Goal: Communication & Community: Answer question/provide support

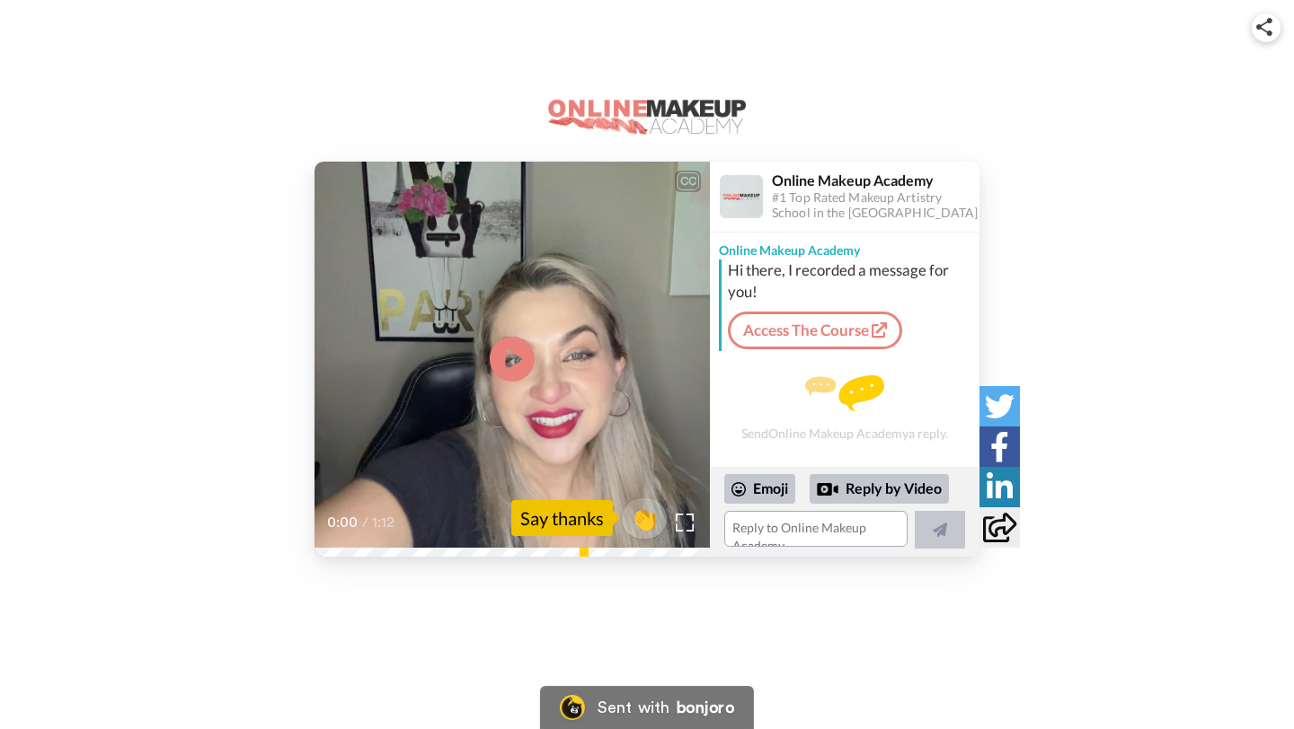
click at [510, 376] on icon at bounding box center [512, 359] width 45 height 45
click at [683, 526] on img at bounding box center [685, 522] width 19 height 19
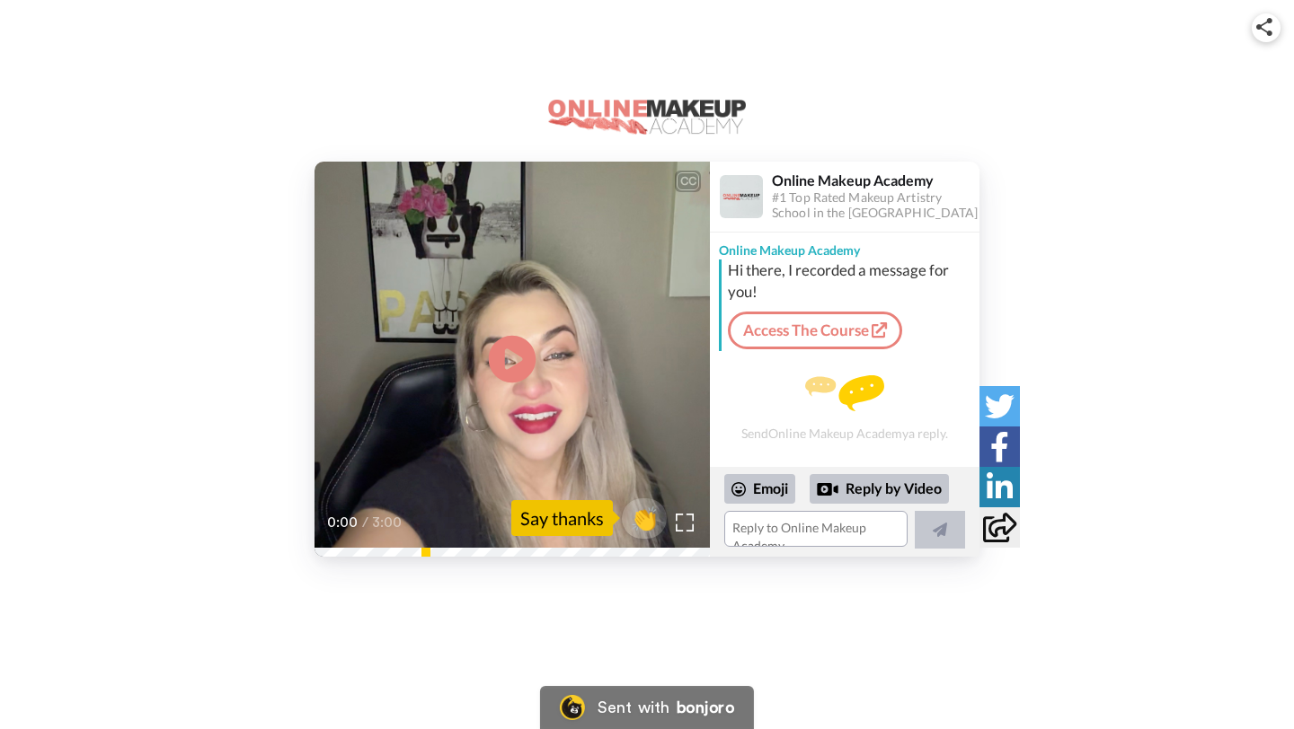
click at [508, 352] on icon "Play/Pause" at bounding box center [513, 358] width 48 height 85
click at [688, 524] on img at bounding box center [685, 522] width 19 height 19
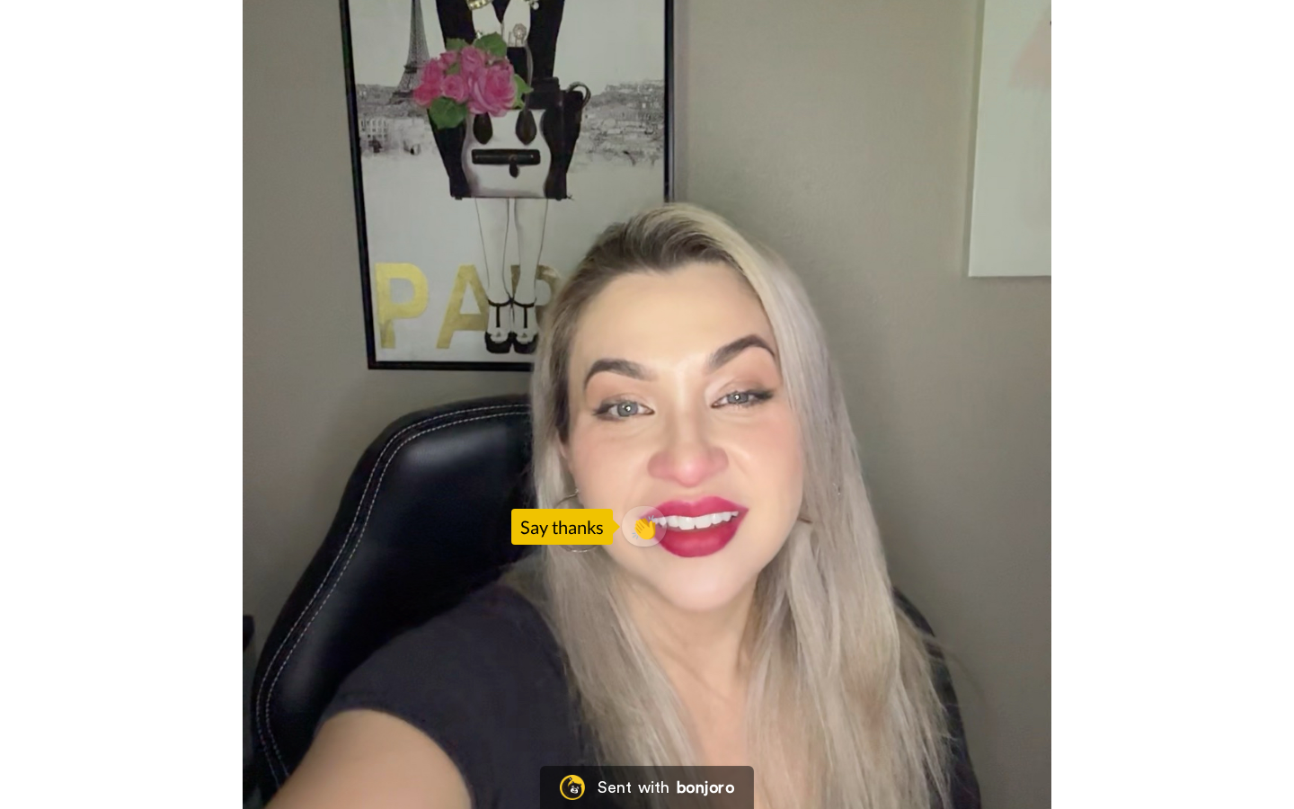
click at [864, 367] on video at bounding box center [647, 404] width 1294 height 809
click at [464, 383] on video at bounding box center [647, 404] width 1294 height 809
click at [445, 326] on video at bounding box center [647, 404] width 1294 height 809
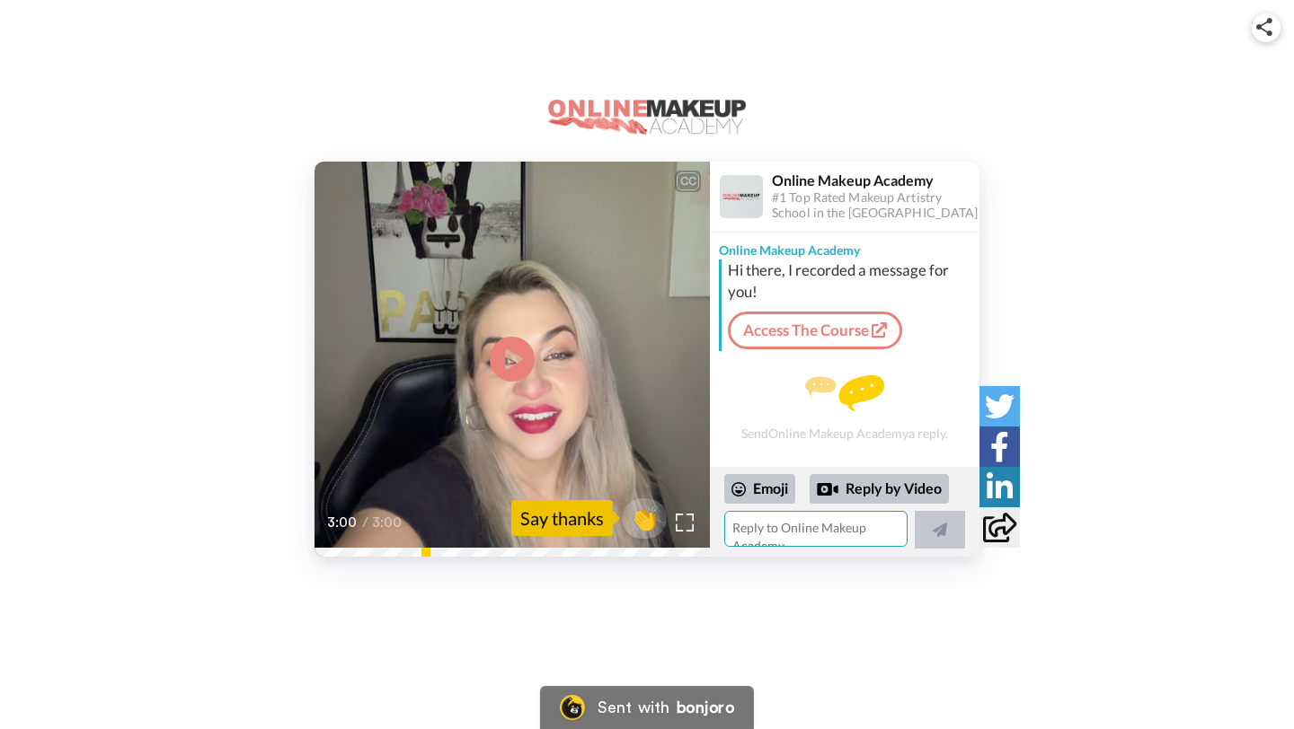
click at [786, 532] on textarea at bounding box center [815, 529] width 183 height 36
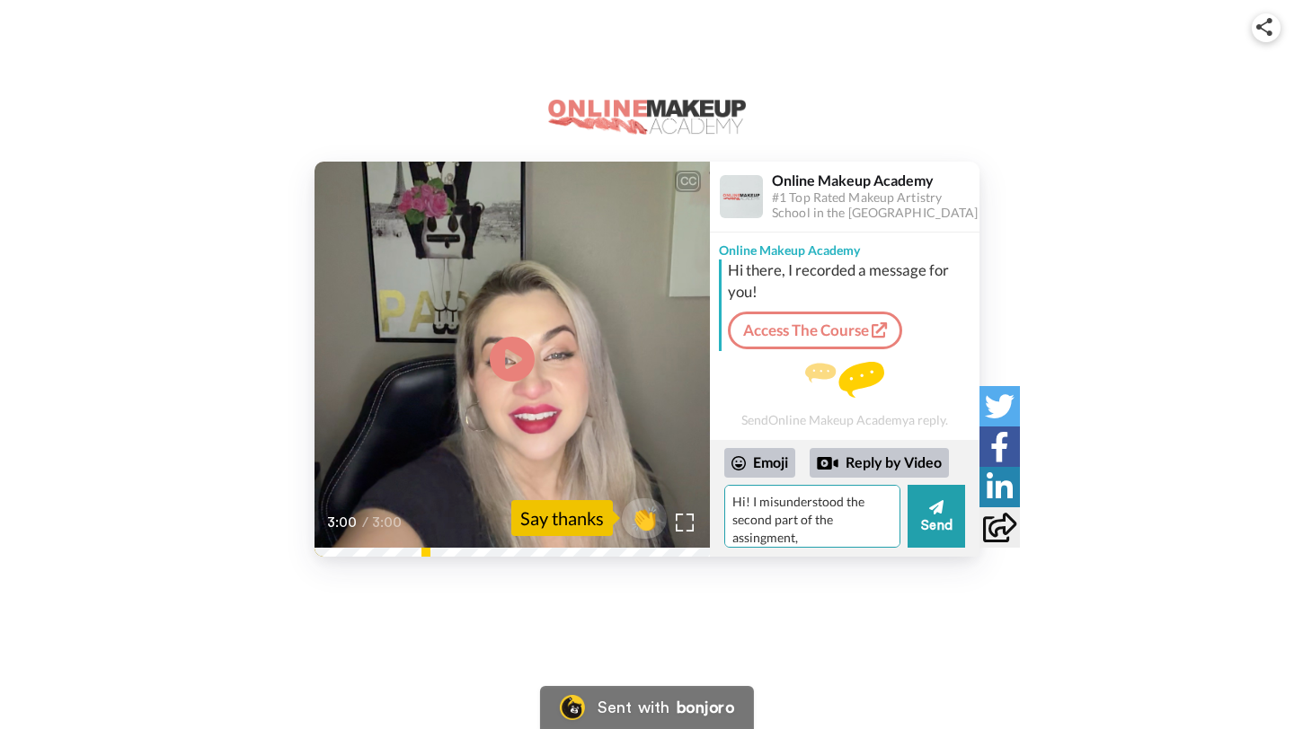
click at [756, 540] on textarea "Hi! I misunderstood the second part of the assingment," at bounding box center [812, 516] width 176 height 63
click at [818, 536] on textarea "Hi! I misunderstood the second part of the assignment," at bounding box center [812, 516] width 176 height 63
click at [797, 525] on textarea "Hi! I misunderstood the second part of the assignment, I will submit the missing" at bounding box center [812, 516] width 176 height 63
click at [799, 523] on textarea "Hi! I misunderstood the second part of the assignment, I will submit the missing" at bounding box center [812, 516] width 176 height 63
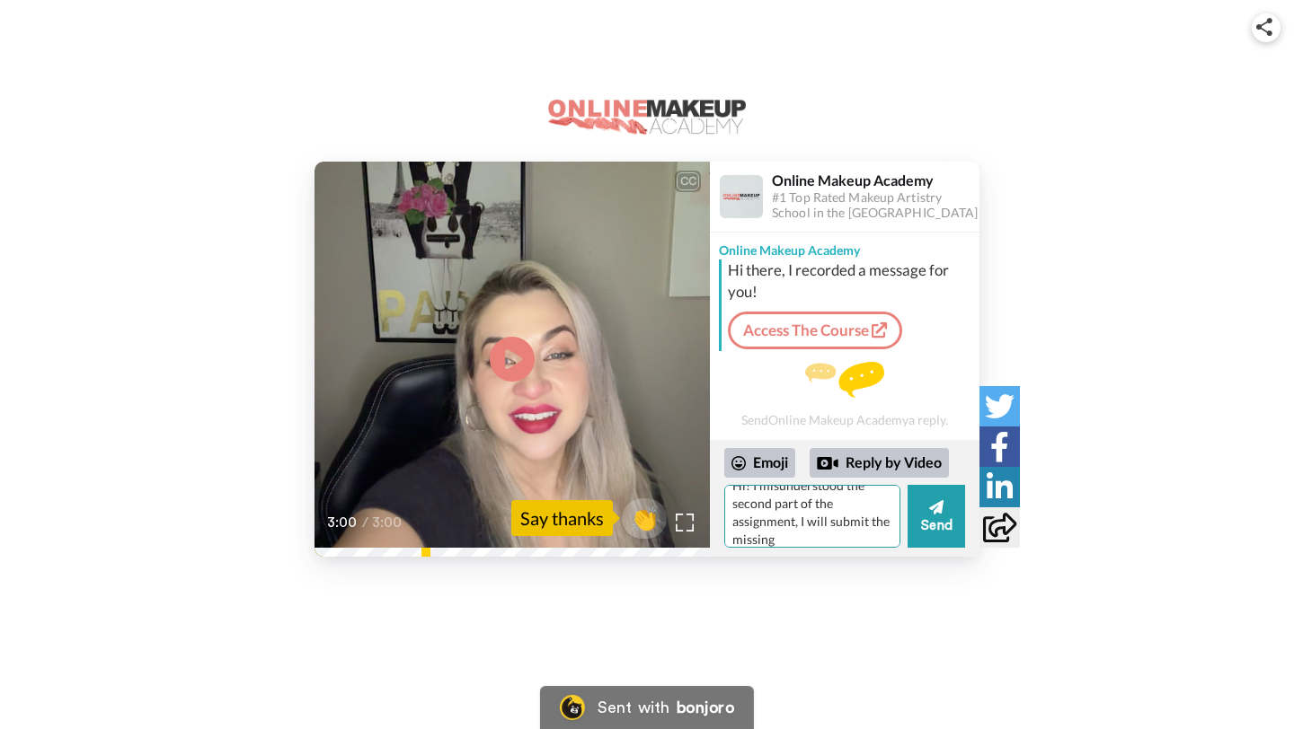
click at [806, 536] on textarea "Hi! I misunderstood the second part of the assignment, I will submit the missing" at bounding box center [812, 516] width 176 height 63
click at [766, 519] on textarea "Hi! I misunderstood the second part of the assignment, I will submit the missing" at bounding box center [812, 516] width 176 height 63
click at [800, 528] on textarea "Hi! I misunderstood the second part of the assignment, I will submit the missing" at bounding box center [812, 516] width 176 height 63
click at [810, 536] on textarea "Hi! I misunderstood the second part of the assignment, I will submit the missing" at bounding box center [812, 516] width 176 height 63
click at [874, 526] on textarea "Hi! I misunderstood the second part of the assignment, I will submit the missing" at bounding box center [812, 516] width 176 height 63
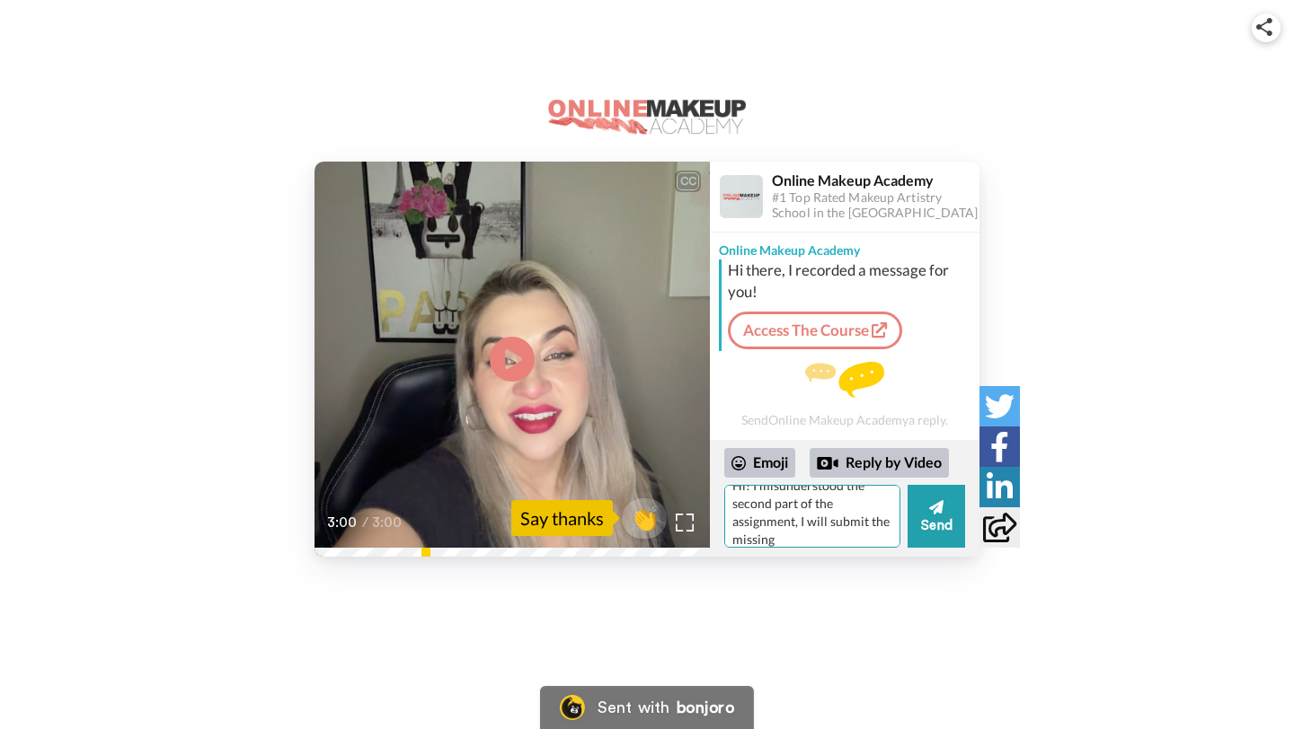
click at [843, 540] on textarea "Hi! I misunderstood the second part of the assignment, I will submit the missing" at bounding box center [812, 516] width 176 height 63
click at [799, 544] on textarea "Hi! I misunderstood the second part of the assignment, I will submit the missin…" at bounding box center [812, 516] width 176 height 63
type textarea "Hi! I misunderstood the second part of the assignment. I will submit the missin…"
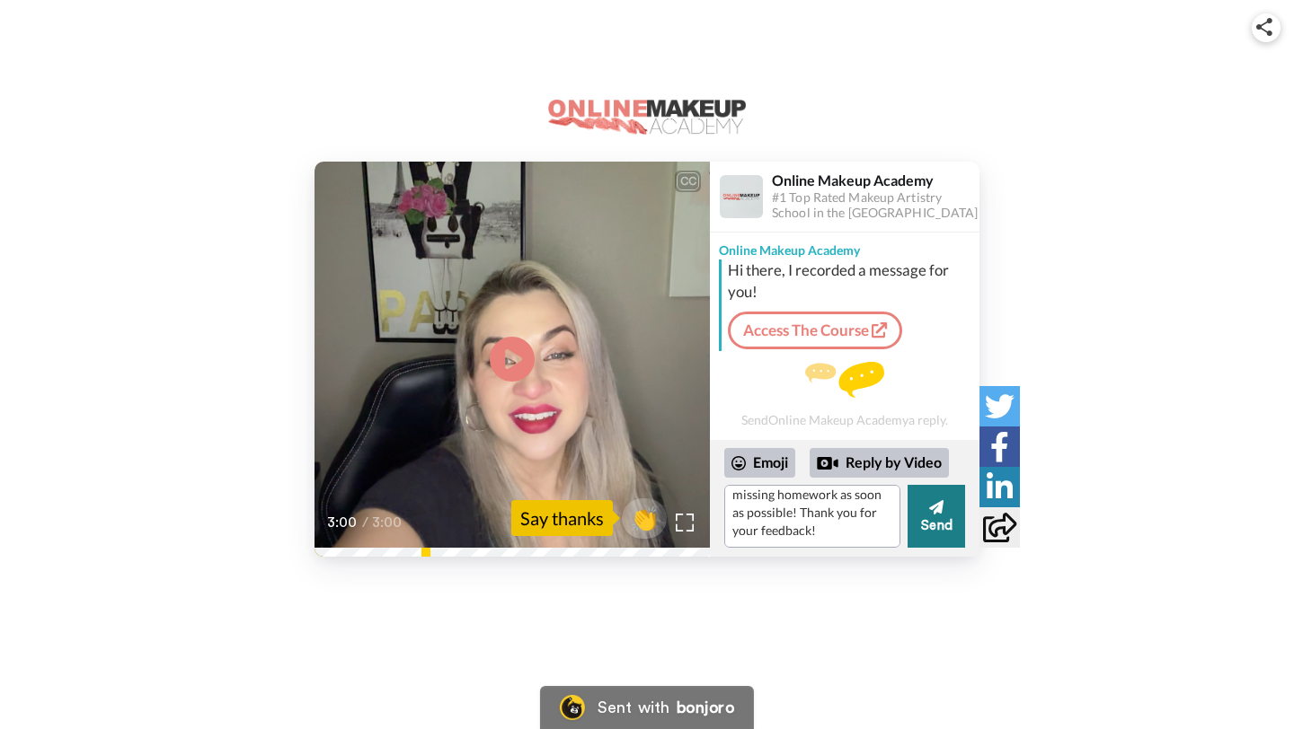
click at [940, 499] on icon at bounding box center [936, 508] width 14 height 18
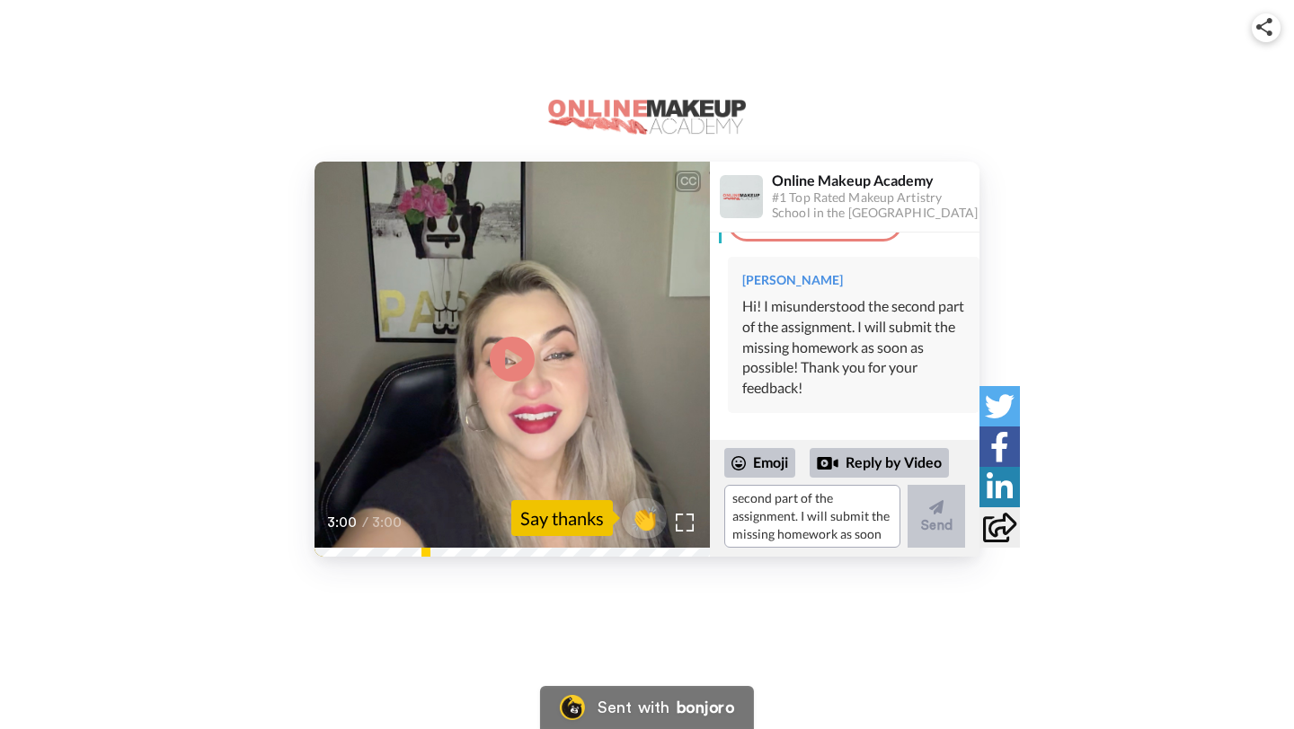
scroll to position [0, 0]
